Goal: Information Seeking & Learning: Learn about a topic

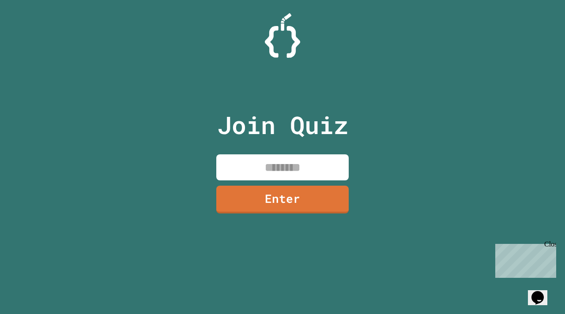
click at [247, 173] on input at bounding box center [282, 167] width 132 height 26
type input "********"
click at [263, 208] on link "Enter" at bounding box center [282, 198] width 131 height 29
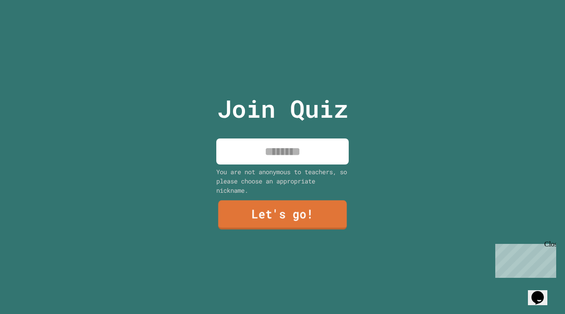
click at [281, 156] on input at bounding box center [282, 151] width 132 height 26
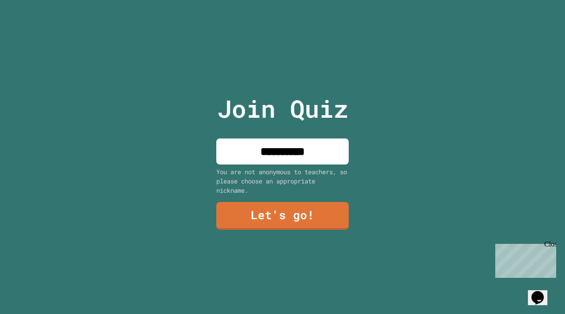
type input "**********"
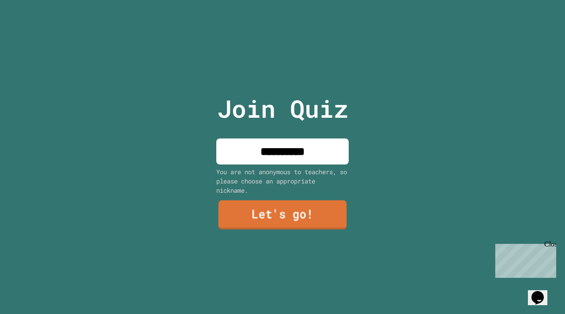
click at [258, 225] on link "Let's go!" at bounding box center [282, 214] width 128 height 29
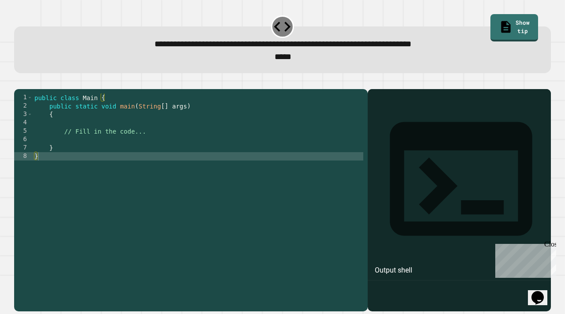
click at [150, 139] on div "public class Main { public static void main ( String [ ] args ) { // Fill in th…" at bounding box center [198, 198] width 330 height 209
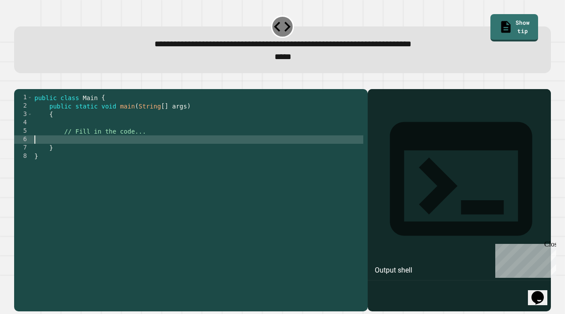
click at [143, 151] on div "public class Main { public static void main ( String [ ] args ) { // Fill in th…" at bounding box center [198, 198] width 330 height 209
click at [19, 82] on icon "button" at bounding box center [19, 82] width 0 height 0
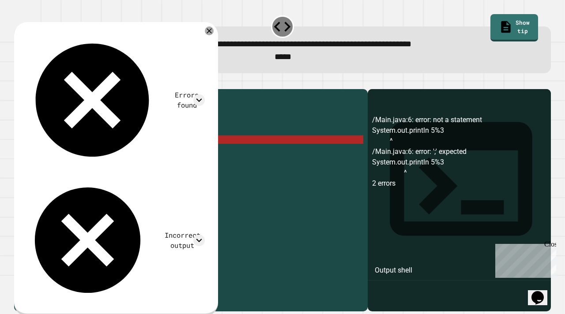
click at [120, 150] on div "public class Main { public static void main ( String [ ] args ) { // Fill in th…" at bounding box center [198, 198] width 330 height 209
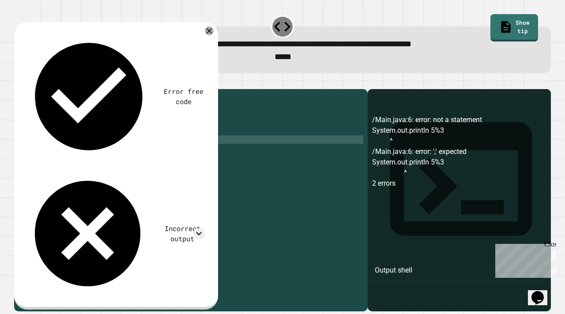
click at [19, 82] on icon "button" at bounding box center [19, 82] width 0 height 0
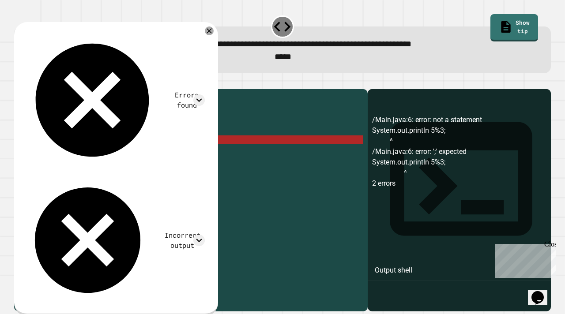
click at [112, 157] on div "public class Main { public static void main ( String [ ] args ) { // Fill in th…" at bounding box center [198, 198] width 330 height 209
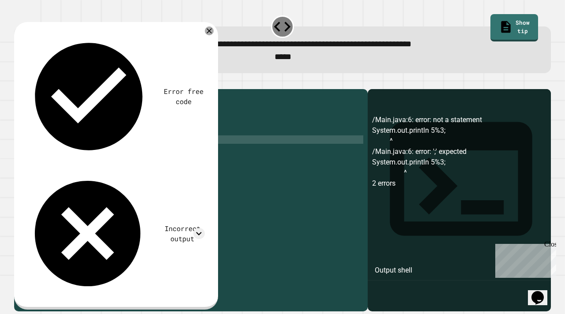
click at [19, 82] on button "button" at bounding box center [19, 82] width 0 height 0
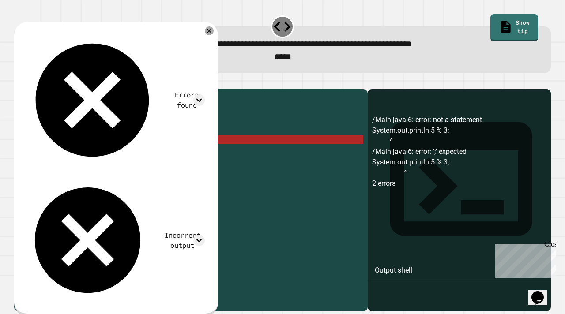
click at [116, 150] on div "public class Main { public static void main ( String [ ] args ) { // Fill in th…" at bounding box center [198, 198] width 330 height 209
click at [120, 152] on div "public class Main { public static void main ( String [ ] args ) { // Fill in th…" at bounding box center [198, 198] width 330 height 209
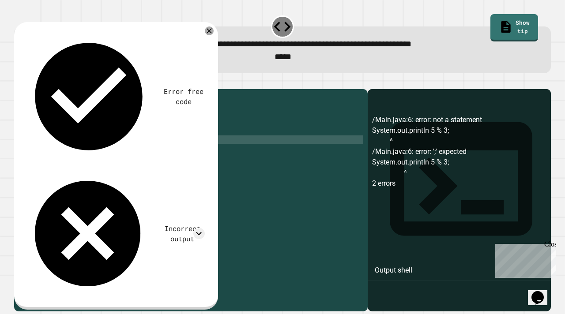
scroll to position [0, 6]
click at [104, 153] on div "public class Main { public static void main ( String [ ] args ) { // Fill in th…" at bounding box center [198, 198] width 330 height 209
type textarea "**********"
click at [19, 82] on button "button" at bounding box center [19, 82] width 0 height 0
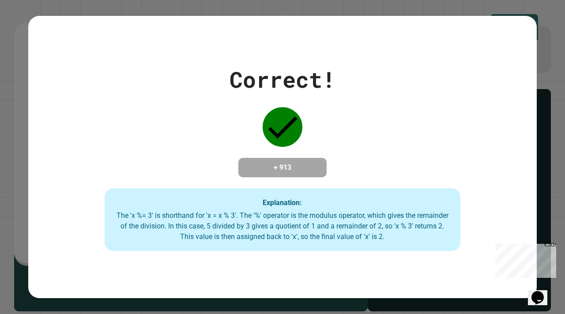
click at [336, 132] on div "Correct! + 913 Explanation: The 'x %= 3' is shorthand for 'x = x % 3'. The '%' …" at bounding box center [282, 157] width 508 height 188
click at [337, 132] on div "Correct! + 913 Explanation: The 'x %= 3' is shorthand for 'x = x % 3'. The '%' …" at bounding box center [282, 157] width 508 height 188
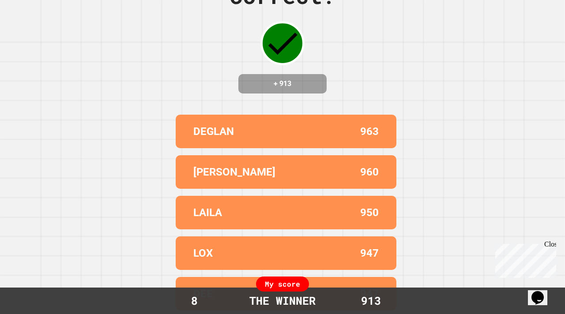
scroll to position [0, 0]
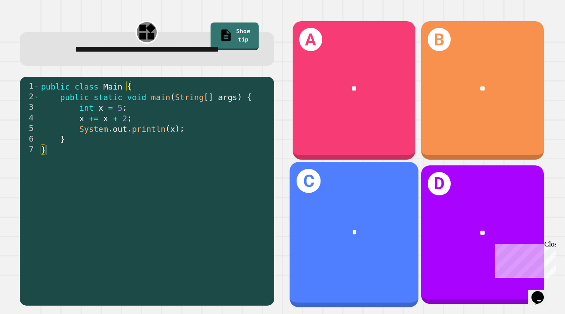
click at [372, 220] on div "*" at bounding box center [353, 232] width 129 height 39
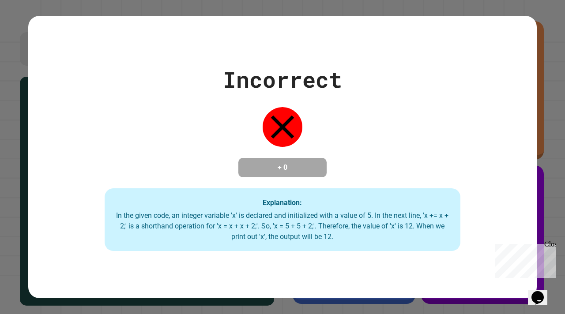
click at [378, 295] on div "Incorrect + 0 Explanation: In the given code, an integer variable 'x' is declar…" at bounding box center [282, 157] width 508 height 283
click at [378, 306] on div "Incorrect + 0 Explanation: In the given code, an integer variable 'x' is declar…" at bounding box center [282, 157] width 565 height 314
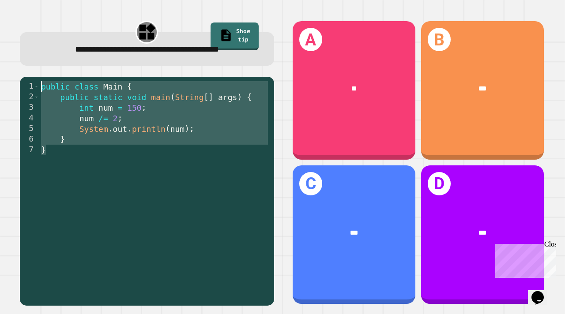
drag, startPoint x: 101, startPoint y: 166, endPoint x: 32, endPoint y: 70, distance: 118.1
click at [32, 70] on div "**********" at bounding box center [146, 162] width 271 height 303
type textarea "**********"
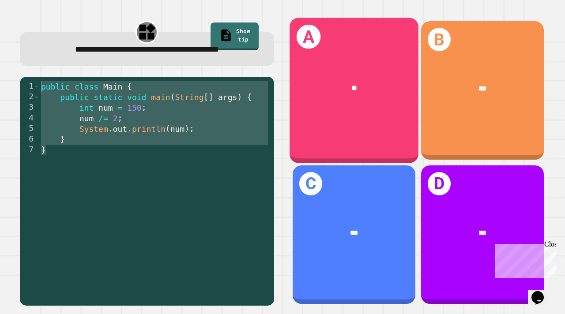
click at [370, 133] on div "A **" at bounding box center [353, 91] width 129 height 146
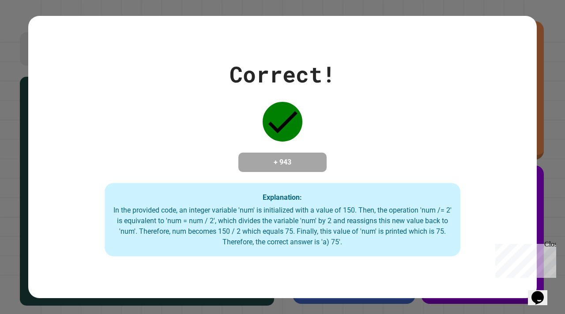
click at [64, 74] on div "Correct! + 943 Explanation: In the provided code, an integer variable 'num' is …" at bounding box center [282, 157] width 508 height 198
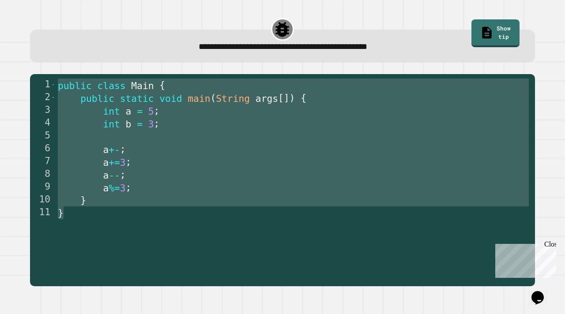
drag, startPoint x: 109, startPoint y: 216, endPoint x: 295, endPoint y: 202, distance: 186.6
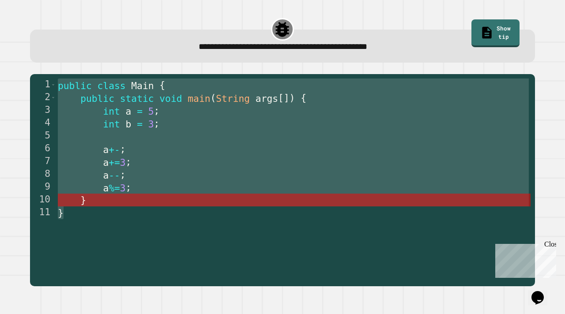
click at [56, 55] on div "**********" at bounding box center [282, 151] width 542 height 281
type textarea "**********"
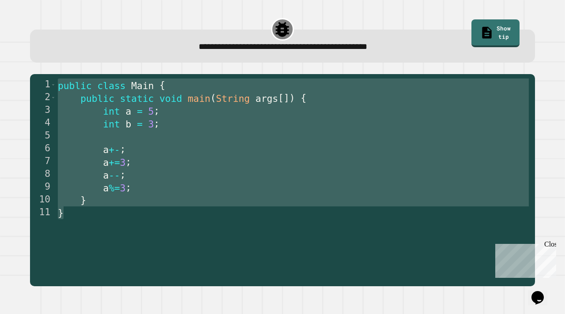
click at [232, 290] on div "**********" at bounding box center [283, 180] width 516 height 224
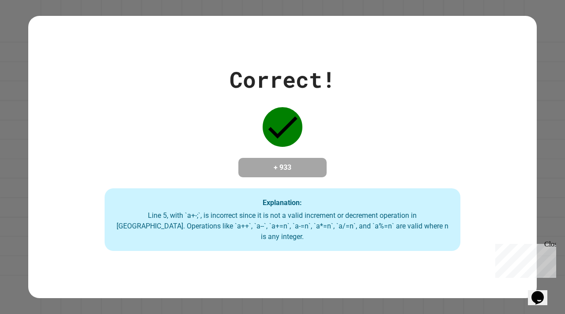
click at [338, 219] on div "Explanation: Line 5, with `a+-;`, is incorrect since it is not a valid incremen…" at bounding box center [282, 219] width 355 height 63
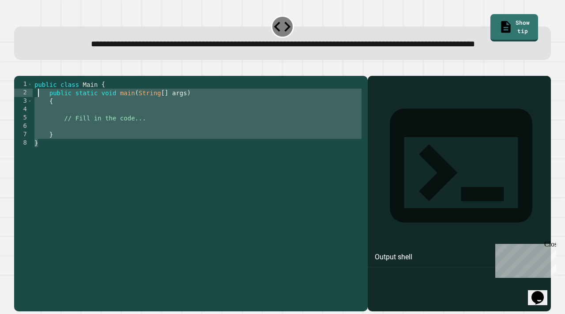
drag, startPoint x: 118, startPoint y: 193, endPoint x: 41, endPoint y: 100, distance: 121.5
click at [29, 102] on div "1 2 3 4 5 6 7 8 public class Main { public static void main ( String [ ] args )…" at bounding box center [190, 193] width 353 height 235
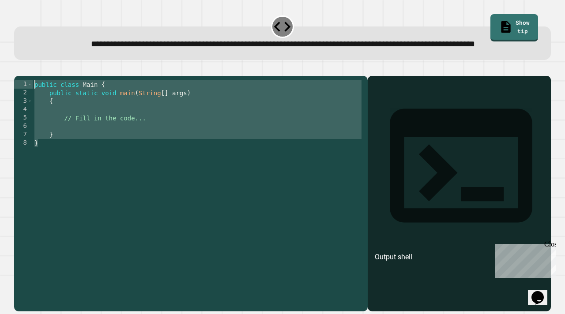
click at [244, 40] on span "**********" at bounding box center [283, 44] width 384 height 8
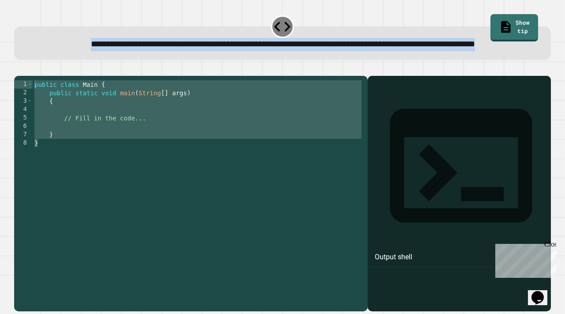
drag, startPoint x: 308, startPoint y: 61, endPoint x: 208, endPoint y: 144, distance: 129.7
click at [24, 41] on div "**********" at bounding box center [282, 43] width 536 height 34
copy span "**********"
click at [147, 201] on div "public class Main { public static void main ( String [ ] args ) { // Fill in th…" at bounding box center [198, 184] width 330 height 209
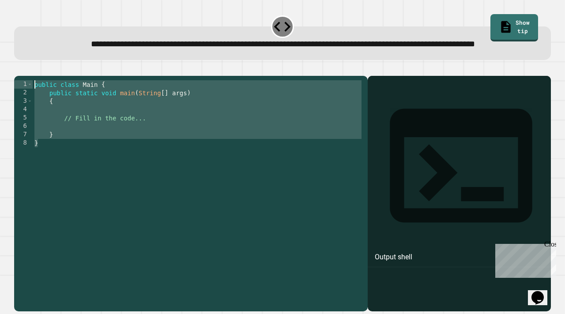
drag, startPoint x: 147, startPoint y: 201, endPoint x: 28, endPoint y: 86, distance: 165.3
click at [28, 86] on div "1 2 3 4 5 6 7 8 public class Main { public static void main ( String [ ] args )…" at bounding box center [282, 188] width 536 height 246
paste textarea "Cursor at row 1"
type textarea "*"
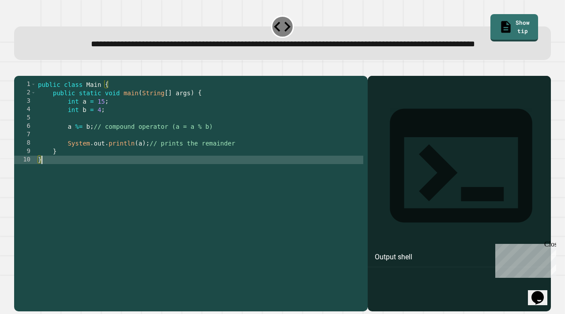
click at [27, 77] on icon "button" at bounding box center [24, 74] width 5 height 6
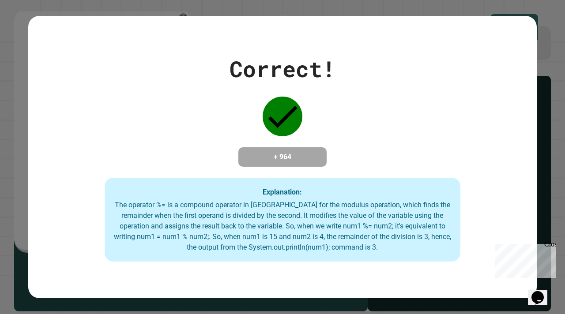
click at [334, 104] on div "Correct! + 964 Explanation: The operator %= is a compound operator in [GEOGRAPH…" at bounding box center [282, 156] width 508 height 209
click at [382, 141] on div "Correct! + 964 Explanation: The operator %= is a compound operator in [GEOGRAPH…" at bounding box center [282, 156] width 508 height 209
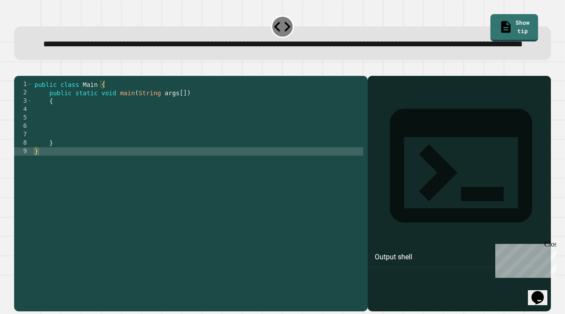
click at [163, 142] on div "public class Main { public static void main ( String args [ ]) { } }" at bounding box center [198, 184] width 330 height 209
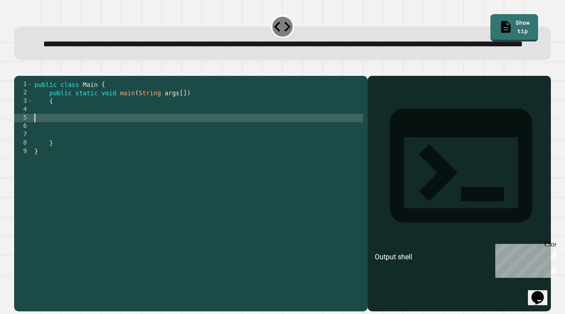
click at [160, 135] on div "public class Main { public static void main ( String args [ ]) { } }" at bounding box center [198, 184] width 330 height 209
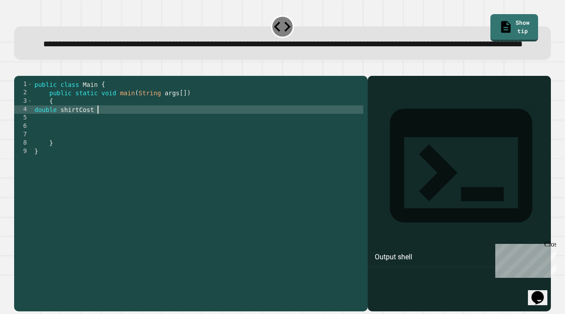
scroll to position [0, 4]
type textarea "**********"
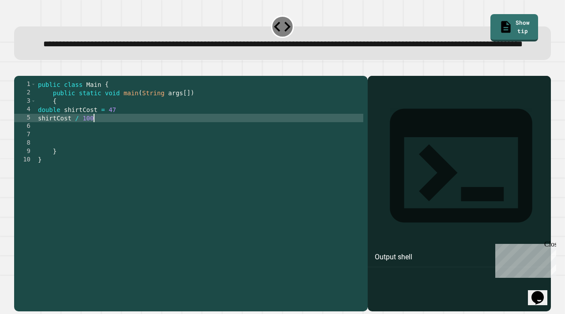
scroll to position [0, 4]
click at [34, 122] on div "5" at bounding box center [25, 118] width 22 height 8
click at [37, 146] on div "public class Main { public static void main ( String args [ ]) { double shirtCo…" at bounding box center [199, 184] width 327 height 209
click at [118, 148] on div "public class Main { public static void main ( String args [ ]) { double shirtCo…" at bounding box center [199, 184] width 327 height 209
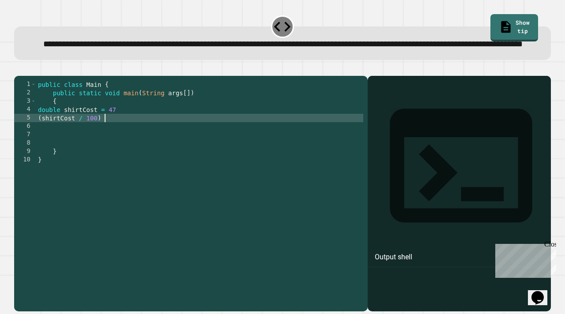
scroll to position [0, 4]
click at [37, 143] on div "public class Main { public static void main ( String args [ ]) { double shirtCo…" at bounding box center [199, 184] width 327 height 209
type textarea "**********"
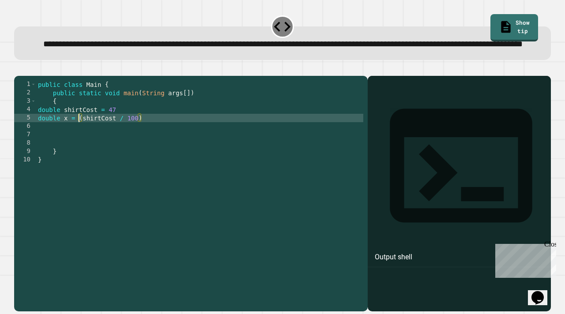
click at [152, 146] on div "public class Main { public static void main ( String args [ ]) { double shirtCo…" at bounding box center [199, 184] width 327 height 209
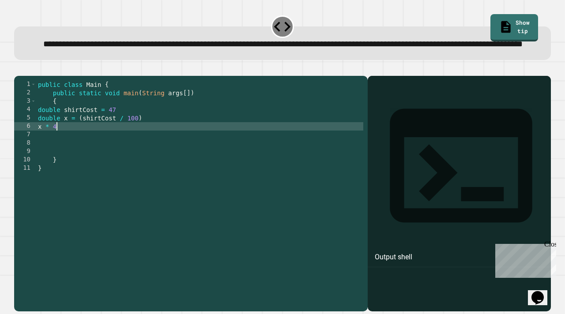
scroll to position [0, 1]
click at [37, 154] on div "public class Main { public static void main ( String args [ ]) { double shirtCo…" at bounding box center [199, 184] width 327 height 209
click at [92, 153] on div "public class Main { public static void main ( String args [ ]) { double shirtCo…" at bounding box center [199, 184] width 327 height 209
click at [63, 154] on div "public class Main { public static void main ( String args [ ]) { double shirtCo…" at bounding box center [199, 184] width 327 height 209
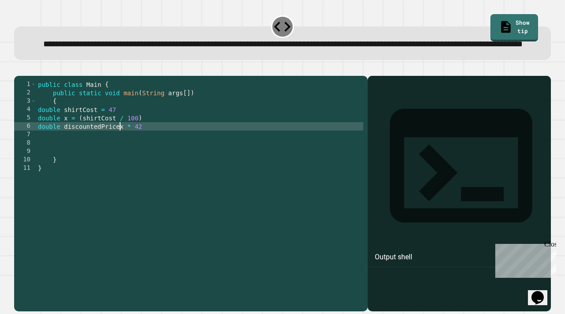
type textarea "**********"
click at [150, 149] on div "public class Main { public static void main ( String args [ ]) { double shirtCo…" at bounding box center [199, 184] width 327 height 209
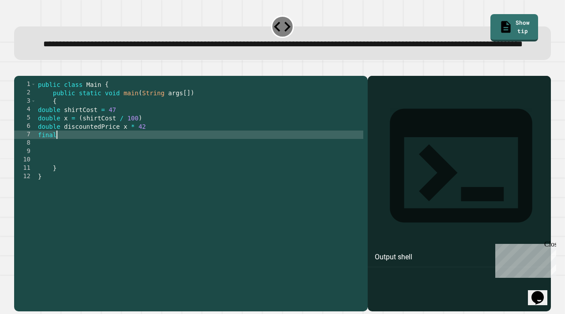
scroll to position [0, 0]
type textarea "*"
click at [174, 146] on div "public class Main { public static void main ( String args [ ]) { double shirtCo…" at bounding box center [199, 184] width 327 height 209
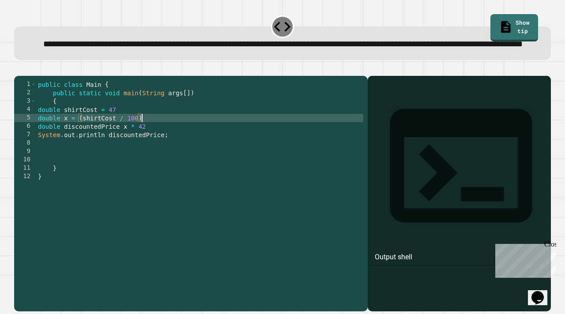
click at [171, 153] on div "public class Main { public static void main ( String args [ ]) { double shirtCo…" at bounding box center [199, 184] width 327 height 209
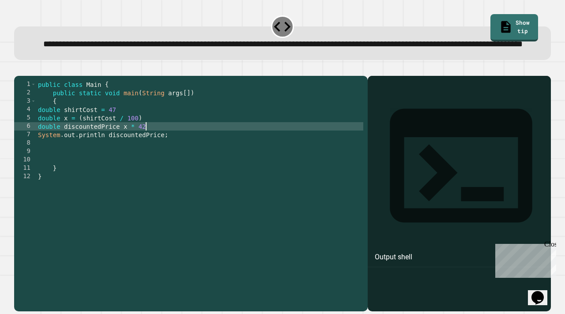
click at [163, 141] on div "public class Main { public static void main ( String args [ ]) { double shirtCo…" at bounding box center [199, 184] width 327 height 209
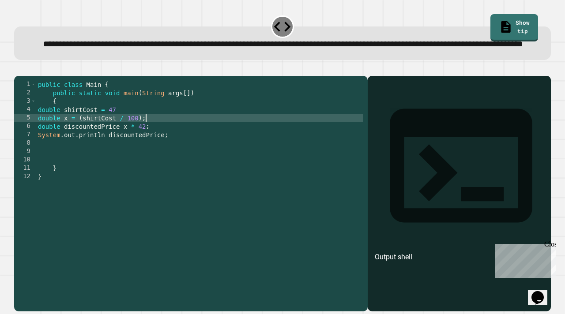
click at [136, 129] on div "public class Main { public static void main ( String args [ ]) { double shirtCo…" at bounding box center [199, 184] width 327 height 209
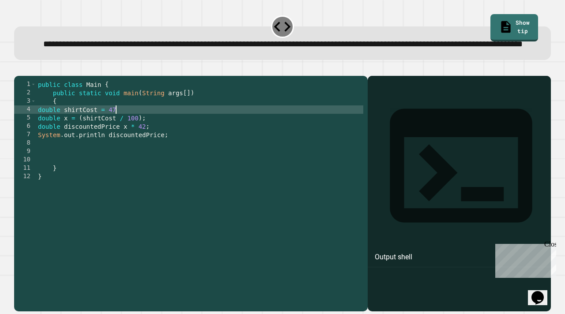
click at [135, 134] on div "public class Main { public static void main ( String args [ ]) { double shirtCo…" at bounding box center [199, 184] width 327 height 209
click at [146, 153] on div "public class Main { public static void main ( String args [ ]) { double shirtCo…" at bounding box center [199, 184] width 327 height 209
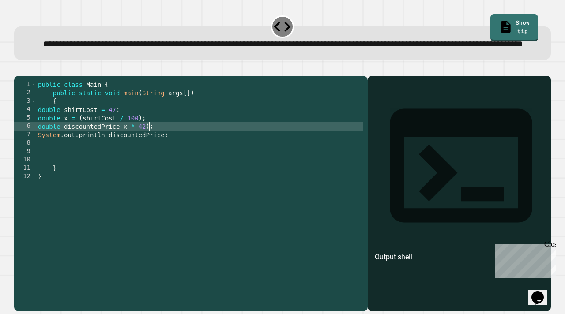
scroll to position [0, 7]
click at [124, 154] on div "public class Main { public static void main ( String args [ ]) { double shirtCo…" at bounding box center [199, 184] width 327 height 209
click at [27, 77] on icon "button" at bounding box center [24, 74] width 5 height 6
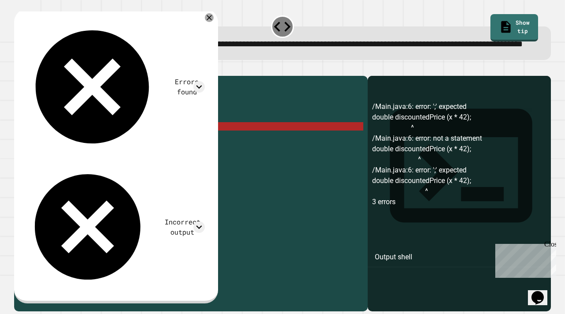
click at [69, 145] on div "public class Main { public static void main ( String args [ ]) { double shirtCo…" at bounding box center [199, 184] width 327 height 209
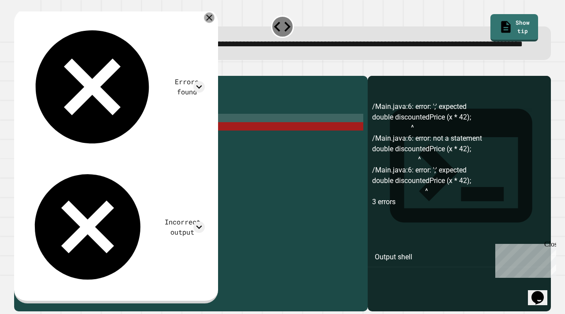
click at [212, 21] on icon at bounding box center [209, 18] width 6 height 6
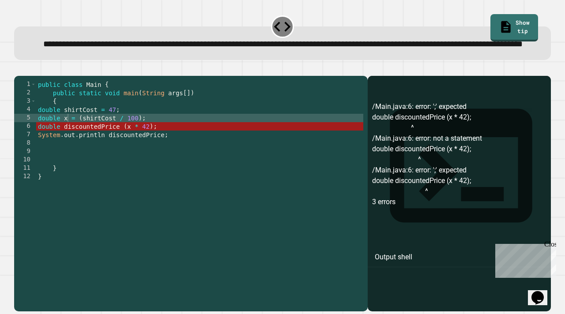
click at [64, 152] on div "public class Main { public static void main ( String args [ ]) { double shirtCo…" at bounding box center [199, 184] width 327 height 209
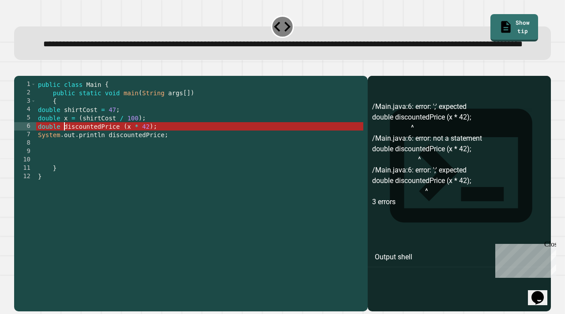
click at [122, 155] on div "public class Main { public static void main ( String args [ ]) { double shirtCo…" at bounding box center [199, 184] width 327 height 209
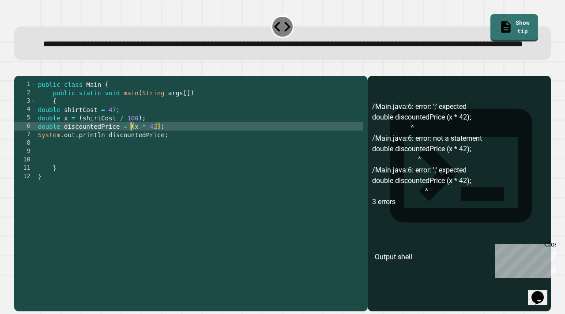
click at [64, 137] on div "public class Main { public static void main ( String args [ ]) { double shirtCo…" at bounding box center [199, 184] width 327 height 209
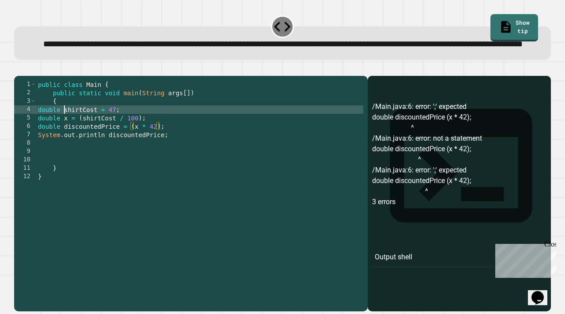
scroll to position [0, 5]
click at [27, 77] on icon "button" at bounding box center [24, 74] width 5 height 6
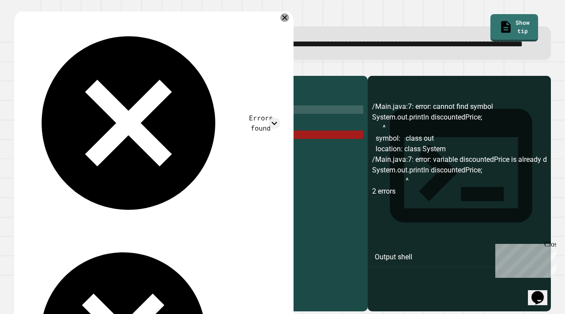
click at [187, 159] on div "public class Main { public static void main ( String args [ ]) { double shirtCo…" at bounding box center [199, 184] width 327 height 209
click at [112, 163] on div "public class Main { public static void main ( String args [ ]) { double shirtCo…" at bounding box center [199, 184] width 327 height 209
click at [110, 162] on div "public class Main { public static void main ( String args [ ]) { double shirtCo…" at bounding box center [199, 184] width 327 height 209
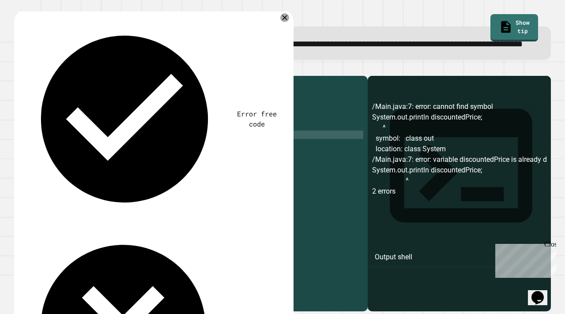
click at [164, 161] on div "public class Main { public static void main ( String args [ ]) { double shirtCo…" at bounding box center [199, 184] width 327 height 209
click at [19, 69] on icon "button" at bounding box center [19, 69] width 0 height 0
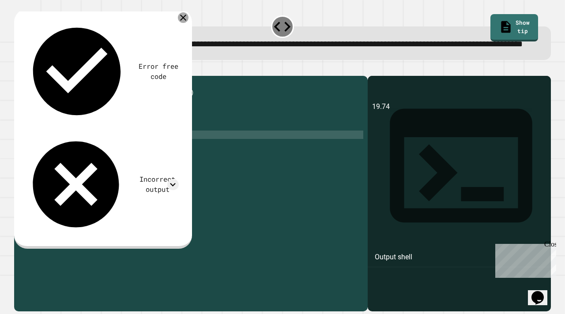
click at [183, 21] on icon at bounding box center [183, 18] width 6 height 6
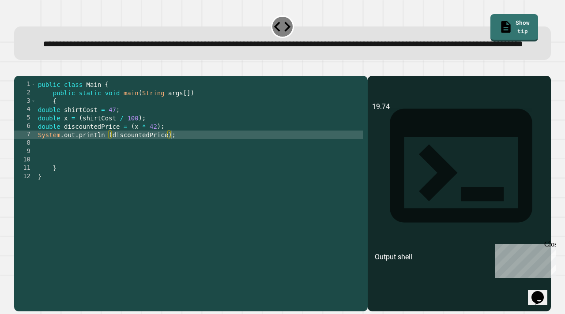
click at [109, 161] on div "public class Main { public static void main ( String args [ ]) { double shirtCo…" at bounding box center [199, 184] width 327 height 209
click at [19, 69] on button "button" at bounding box center [19, 69] width 0 height 0
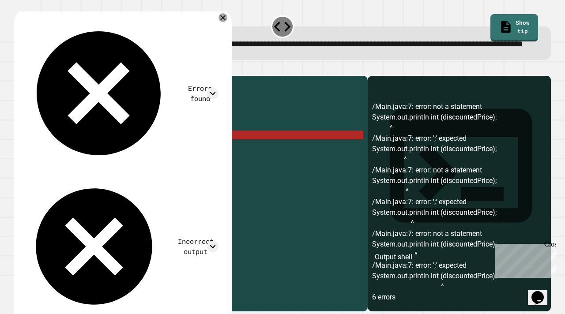
click at [119, 164] on div "public class Main { public static void main ( String args [ ]) { double shirtCo…" at bounding box center [199, 184] width 327 height 209
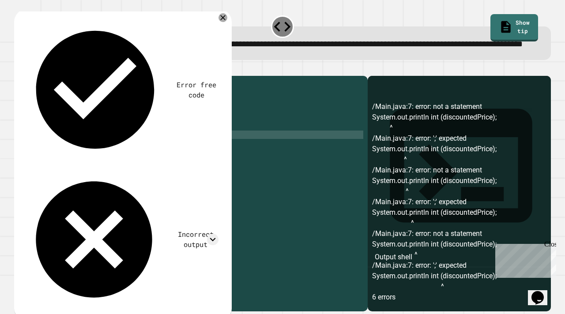
click at [19, 69] on icon "button" at bounding box center [19, 69] width 0 height 0
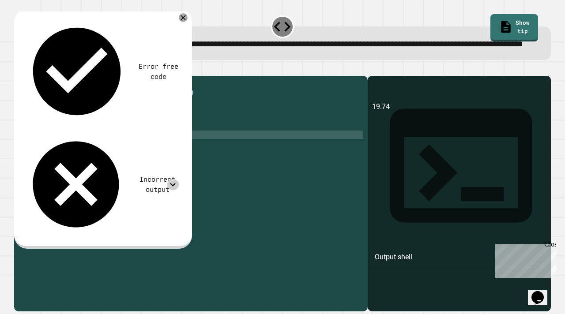
click at [174, 183] on icon at bounding box center [173, 185] width 6 height 4
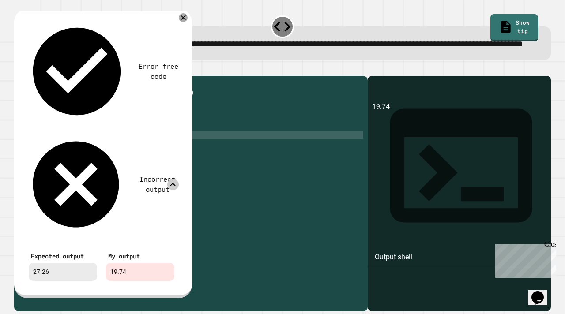
click at [173, 179] on icon at bounding box center [172, 184] width 11 height 11
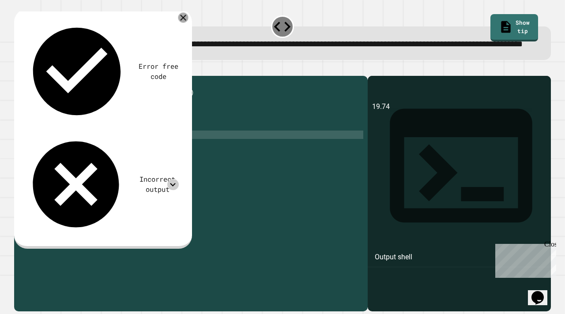
click at [182, 23] on icon at bounding box center [183, 18] width 10 height 10
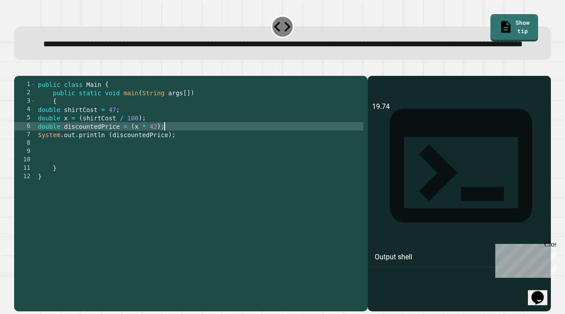
click at [182, 150] on div "public class Main { public static void main ( String args [ ]) { double shirtCo…" at bounding box center [199, 184] width 327 height 209
click at [157, 154] on div "public class Main { public static void main ( String args [ ]) { double shirtCo…" at bounding box center [199, 184] width 327 height 209
click at [151, 156] on div "public class Main { public static void main ( String args [ ]) { double shirtCo…" at bounding box center [199, 184] width 327 height 209
click at [157, 155] on div "public class Main { public static void main ( String args [ ]) { double shirtCo…" at bounding box center [199, 184] width 327 height 209
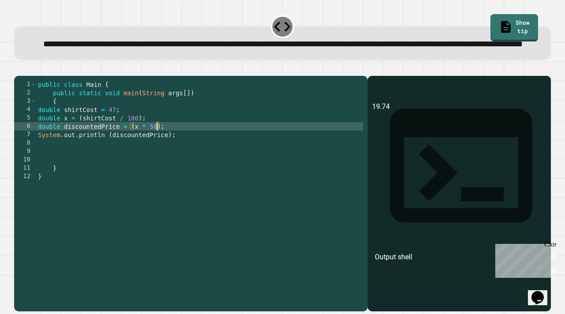
click at [19, 69] on button "button" at bounding box center [19, 69] width 0 height 0
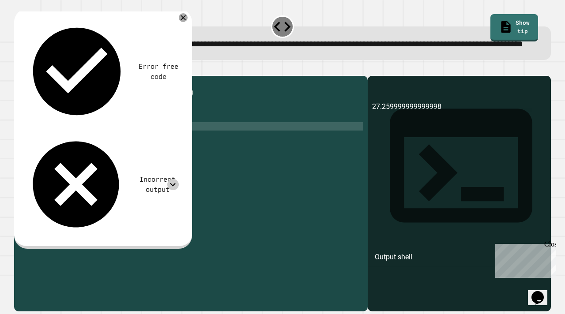
click at [168, 179] on icon at bounding box center [172, 184] width 11 height 11
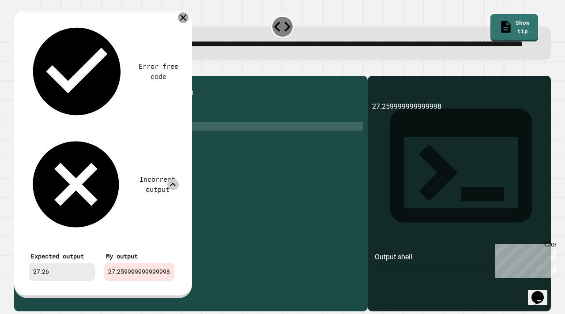
click at [184, 23] on icon at bounding box center [183, 17] width 11 height 11
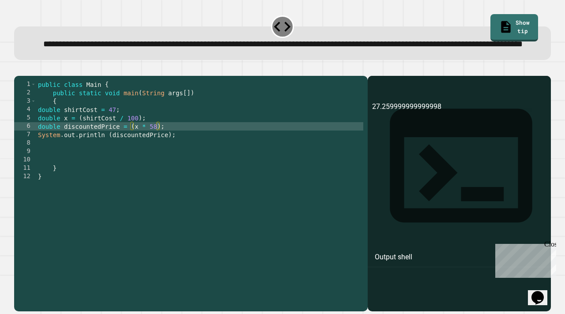
click at [157, 153] on div "public class Main { public static void main ( String args [ ]) { double shirtCo…" at bounding box center [199, 184] width 327 height 209
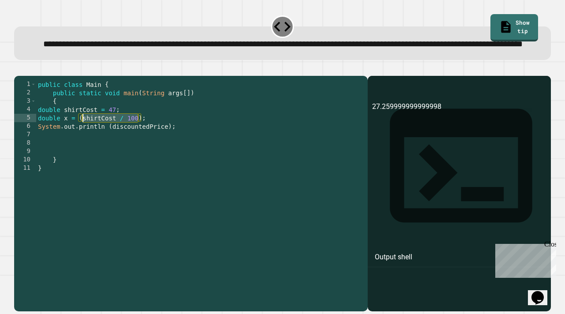
drag, startPoint x: 139, startPoint y: 146, endPoint x: 83, endPoint y: 145, distance: 56.0
click at [83, 145] on div "public class Main { public static void main ( String args [ ]) { double shirtCo…" at bounding box center [199, 184] width 327 height 209
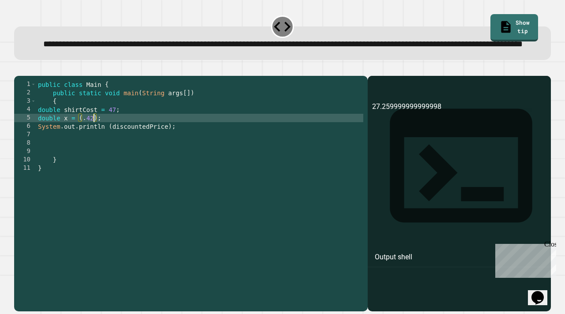
scroll to position [0, 4]
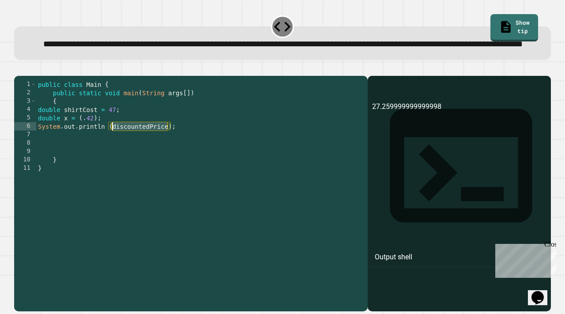
drag, startPoint x: 168, startPoint y: 153, endPoint x: 112, endPoint y: 152, distance: 55.6
click at [112, 152] on div "public class Main { public static void main ( String args [ ]) { double shirtCo…" at bounding box center [199, 184] width 327 height 209
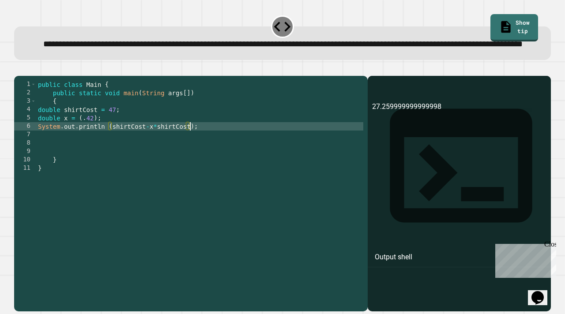
scroll to position [0, 11]
type textarea "**********"
click at [19, 69] on icon "button" at bounding box center [19, 69] width 0 height 0
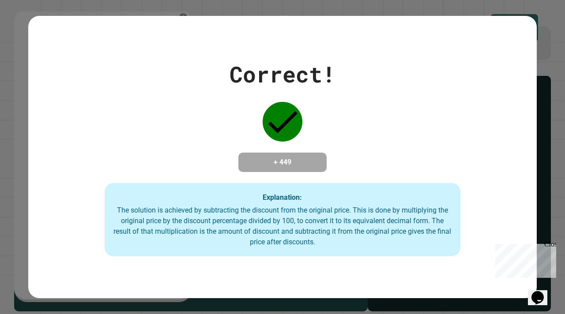
click at [103, 144] on div "Correct! + 449 Explanation: The solution is achieved by subtracting the discoun…" at bounding box center [282, 157] width 508 height 198
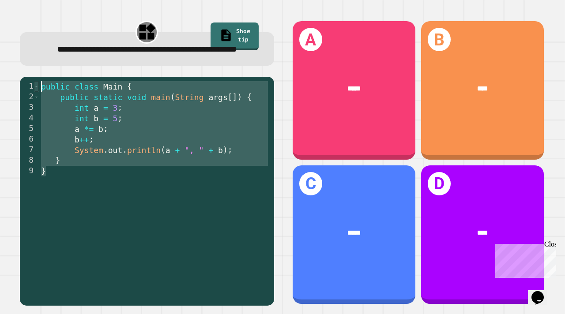
drag, startPoint x: 139, startPoint y: 197, endPoint x: 37, endPoint y: 97, distance: 142.8
click at [37, 97] on div "1 2 3 4 5 6 7 8 9 public class Main { public static void main ( String args [ ]…" at bounding box center [145, 176] width 250 height 191
type textarea "**********"
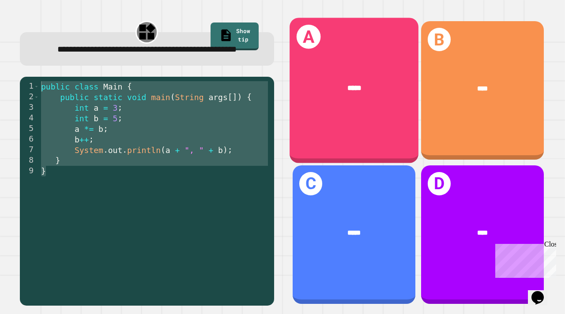
click at [390, 133] on div "A *****" at bounding box center [353, 91] width 129 height 146
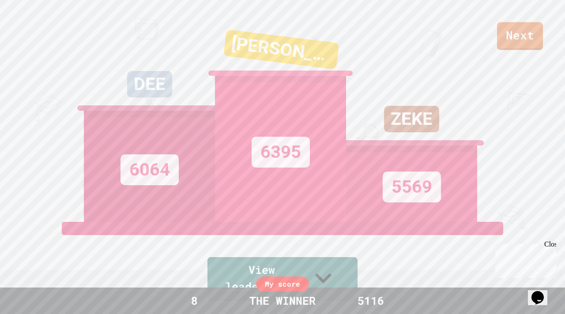
click at [441, 22] on div "ZEKE 5569" at bounding box center [411, 111] width 131 height 221
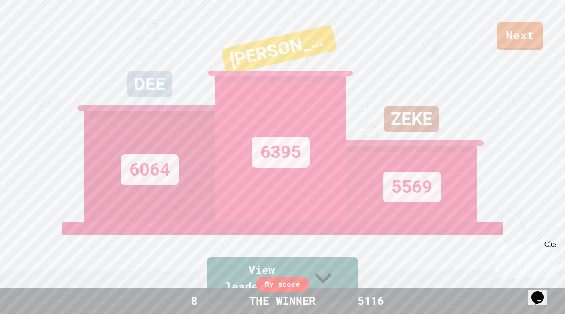
click at [202, 29] on div "DEE 6064" at bounding box center [149, 111] width 131 height 221
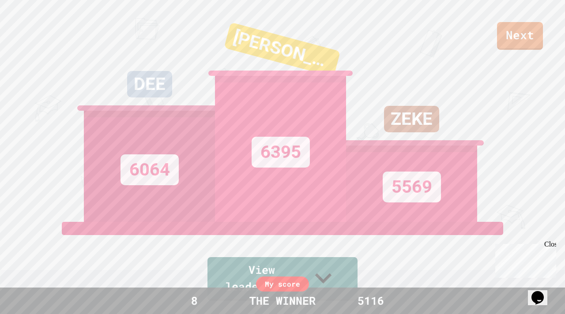
click at [506, 48] on link "Next" at bounding box center [520, 36] width 46 height 28
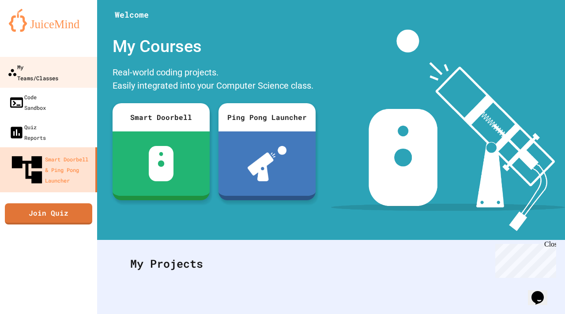
click at [50, 70] on div "My Teams/Classes" at bounding box center [32, 72] width 51 height 22
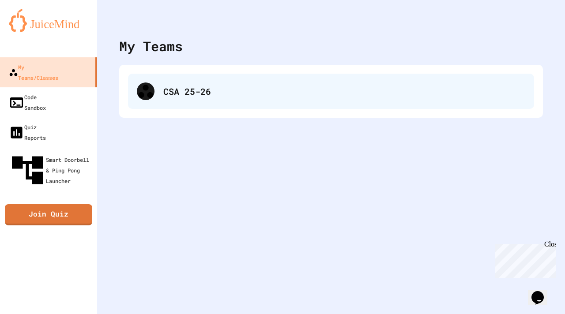
click at [183, 87] on div "CSA 25-26" at bounding box center [344, 91] width 362 height 13
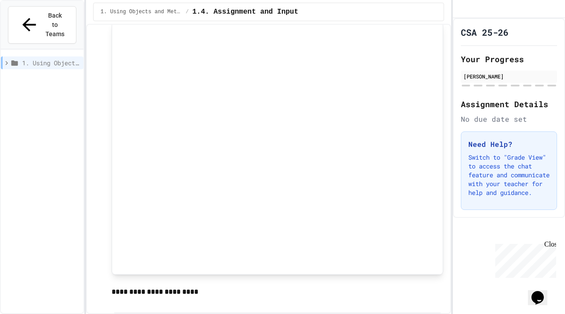
scroll to position [686, 0]
